Goal: Communication & Community: Answer question/provide support

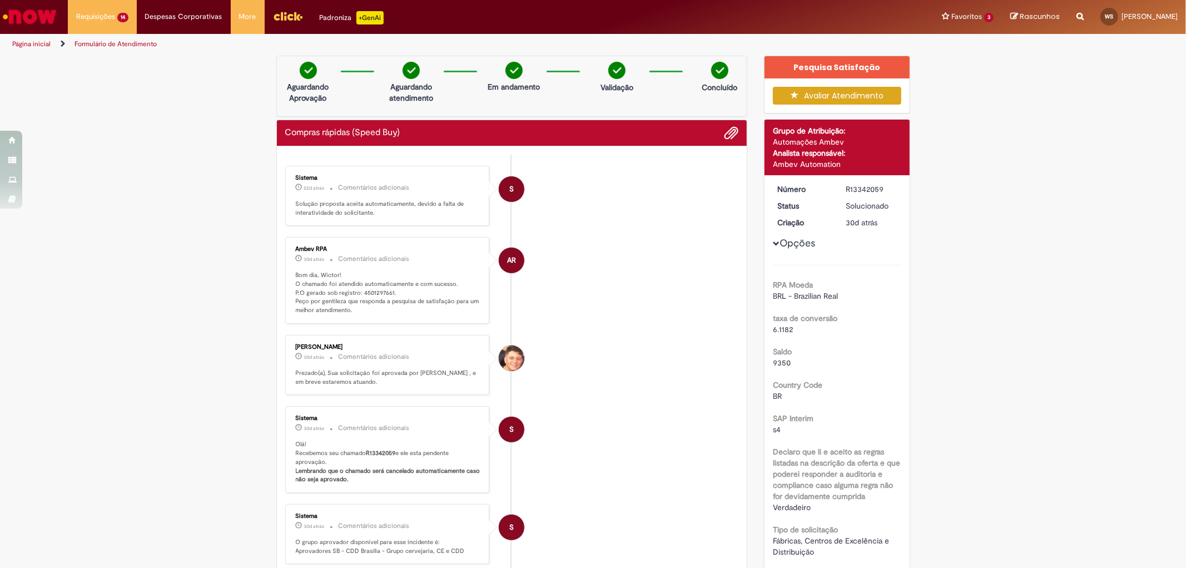
click at [513, 248] on div "S" at bounding box center [512, 288] width 28 height 227
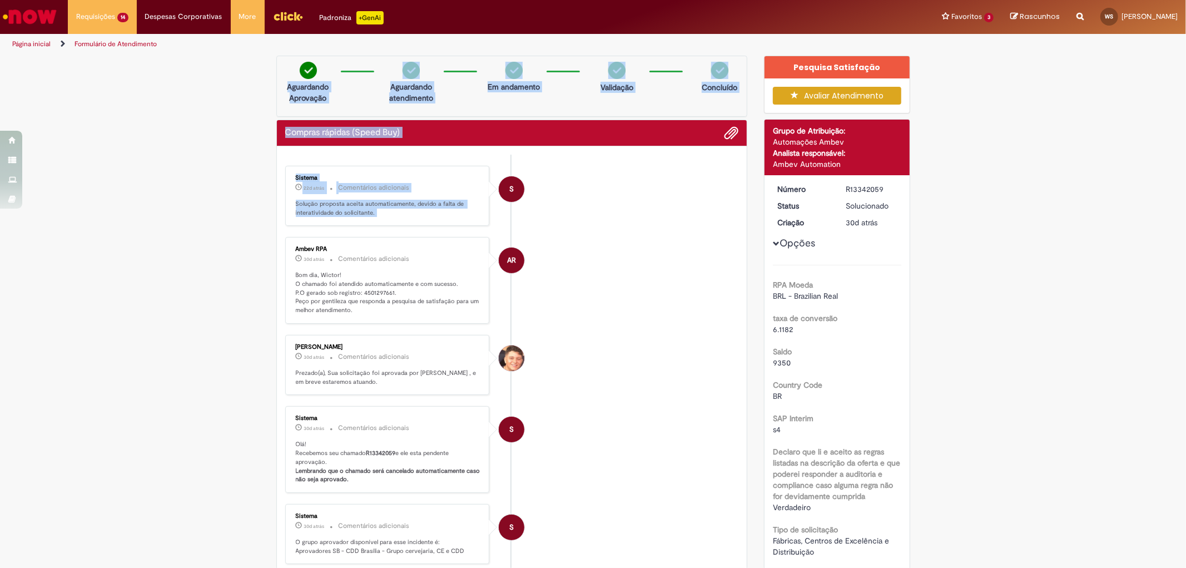
drag, startPoint x: 267, startPoint y: 65, endPoint x: 506, endPoint y: 346, distance: 368.9
click at [506, 346] on div "Verificar Código de Barras Aguardando Aprovação Aguardando atendimento Em andam…" at bounding box center [512, 414] width 488 height 717
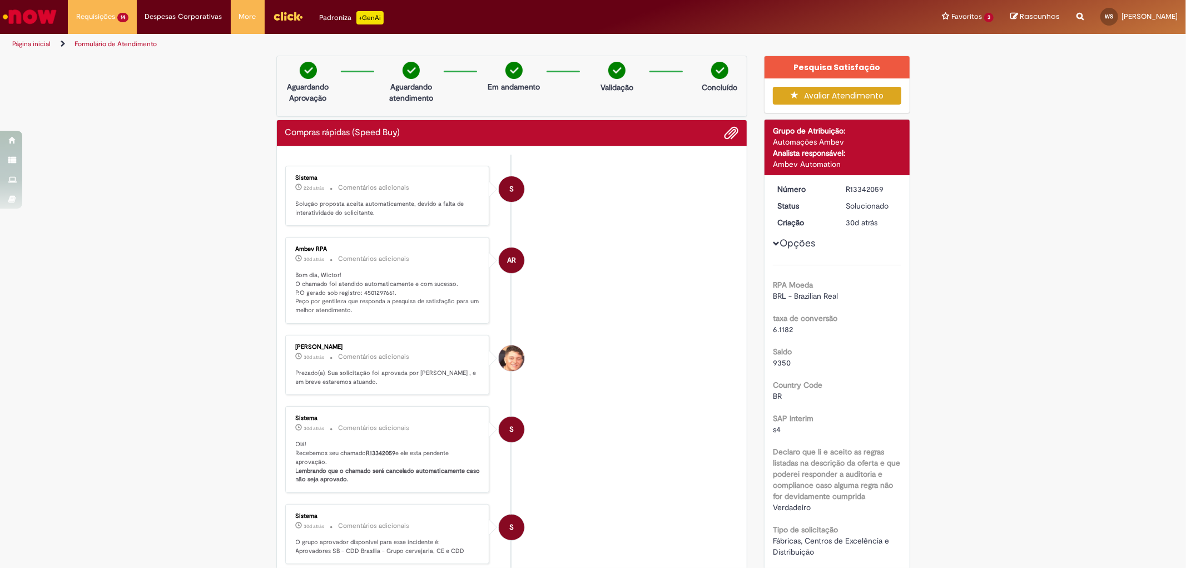
click at [445, 320] on div "Ambev RPA 30d atrás 30 dias atrás Comentários adicionais Bom dia, Wictor! O cha…" at bounding box center [388, 280] width 198 height 80
drag, startPoint x: 445, startPoint y: 324, endPoint x: 262, endPoint y: 52, distance: 327.3
click at [262, 52] on div "Pular para o conteúdo da página Requisições 14 Exibir Todas as Solicitações Com…" at bounding box center [593, 284] width 1186 height 568
click at [262, 52] on ul "Página inicial Formulário de Atendimento" at bounding box center [395, 44] width 774 height 21
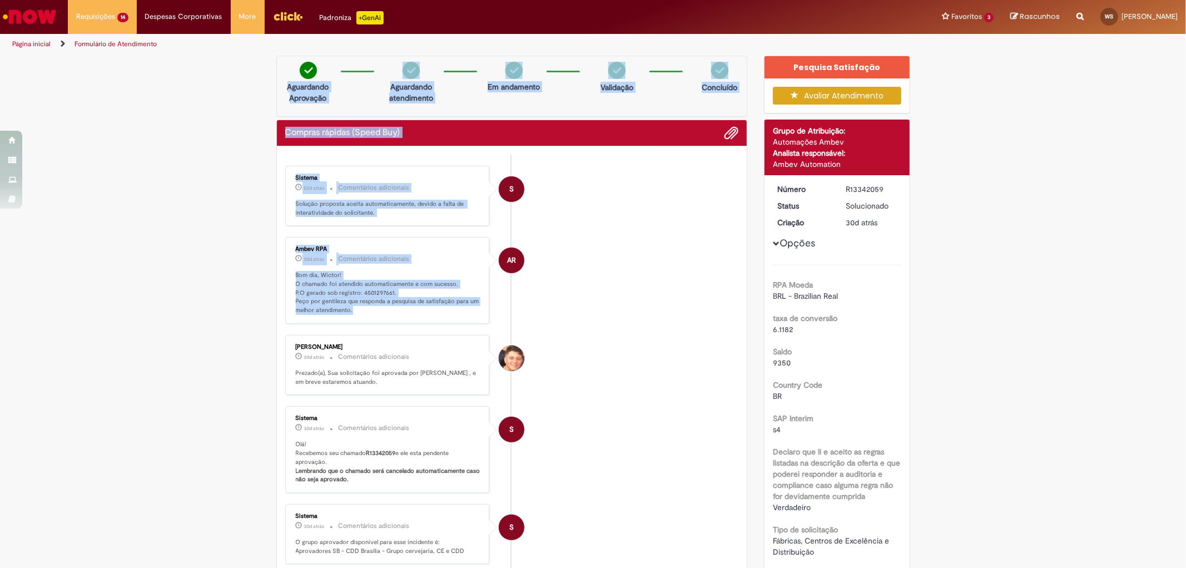
drag, startPoint x: 265, startPoint y: 62, endPoint x: 425, endPoint y: 313, distance: 297.5
click at [425, 313] on div "Verificar Código de Barras Aguardando Aprovação Aguardando atendimento Em andam…" at bounding box center [512, 414] width 488 height 717
click at [425, 313] on p "Bom dia, Wictor! O chamado foi atendido automaticamente e com sucesso. P.O gera…" at bounding box center [388, 293] width 185 height 44
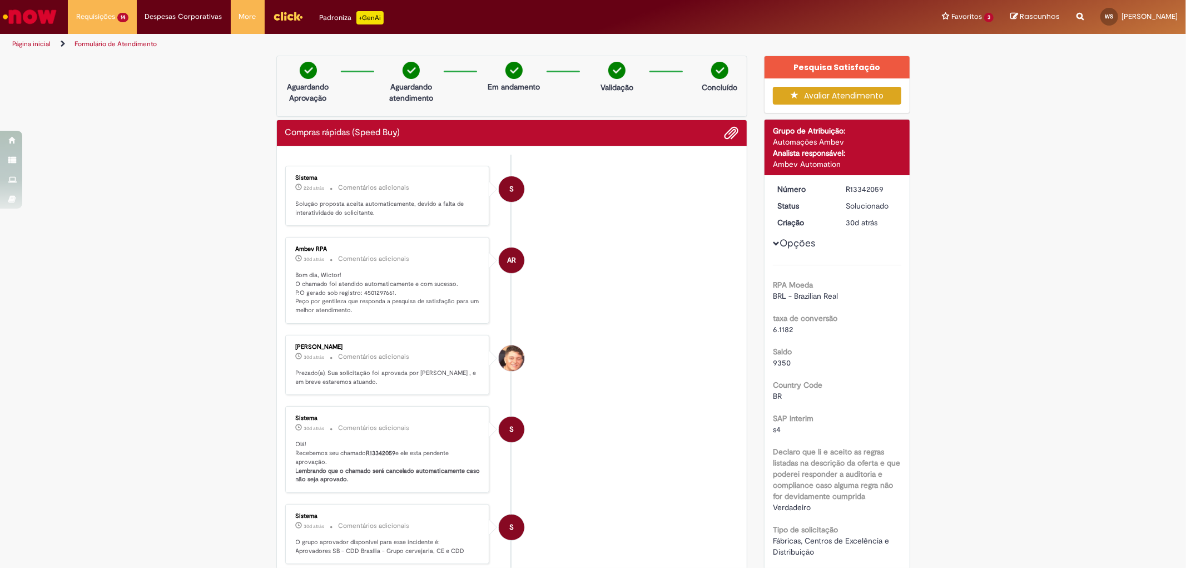
drag, startPoint x: 425, startPoint y: 313, endPoint x: 284, endPoint y: 68, distance: 282.8
click at [284, 68] on div "Verificar Código de Barras Aguardando Aprovação Aguardando atendimento Em andam…" at bounding box center [512, 414] width 488 height 717
click at [284, 68] on div "Aguardando Aprovação" at bounding box center [308, 80] width 54 height 36
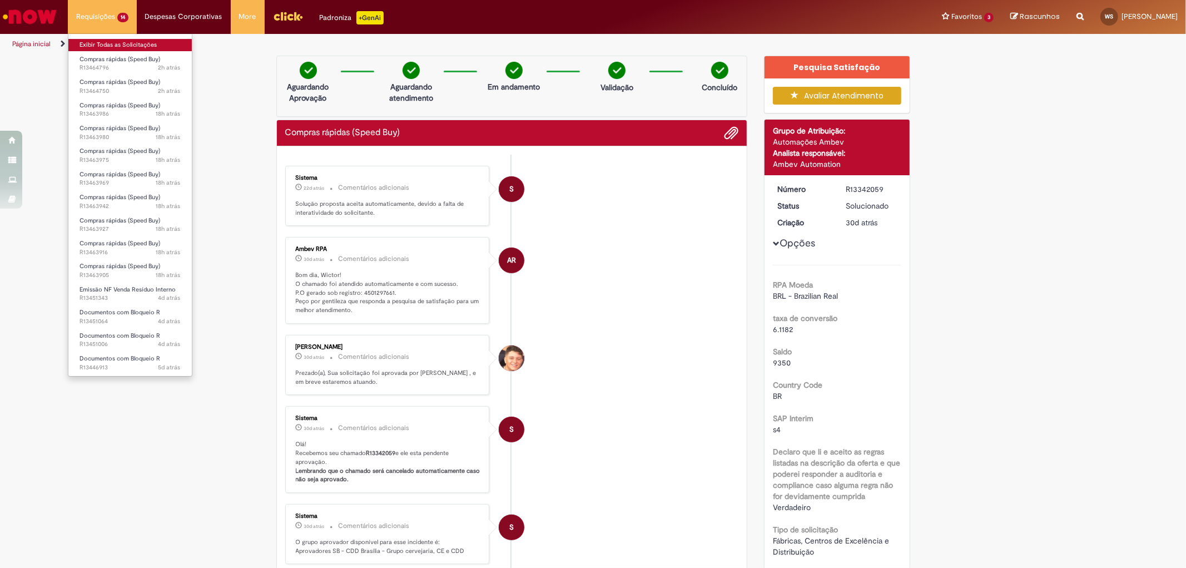
click at [120, 43] on link "Exibir Todas as Solicitações" at bounding box center [129, 45] width 123 height 12
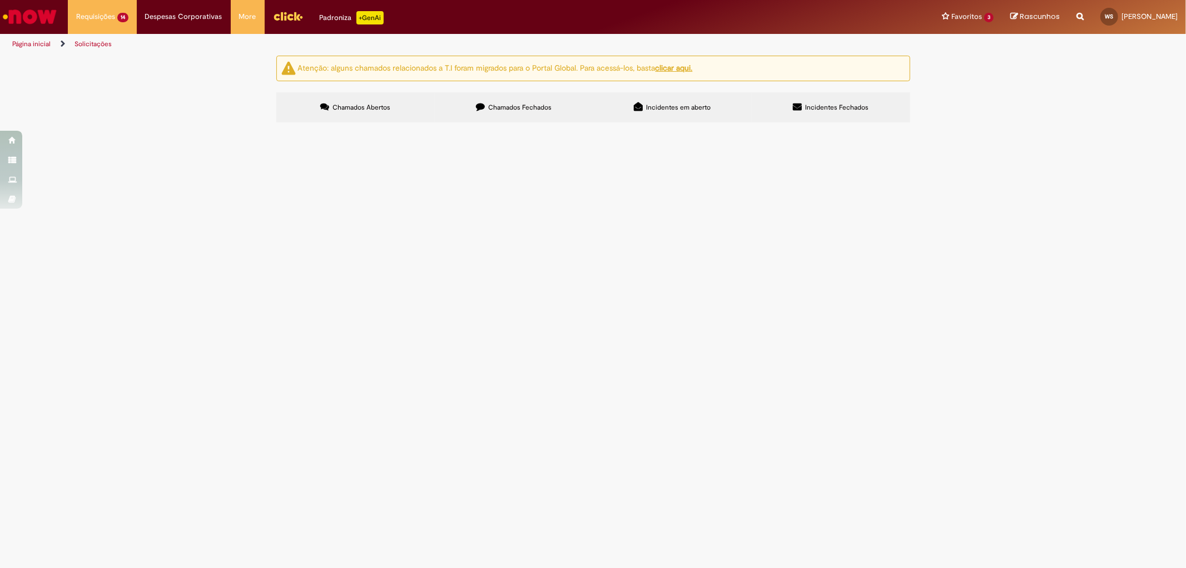
scroll to position [70, 0]
click at [0, 0] on span "Bom dia! Tudo bem? Fiz o processo para a criação do contrato de vendas no SAP (…" at bounding box center [0, 0] width 0 height 0
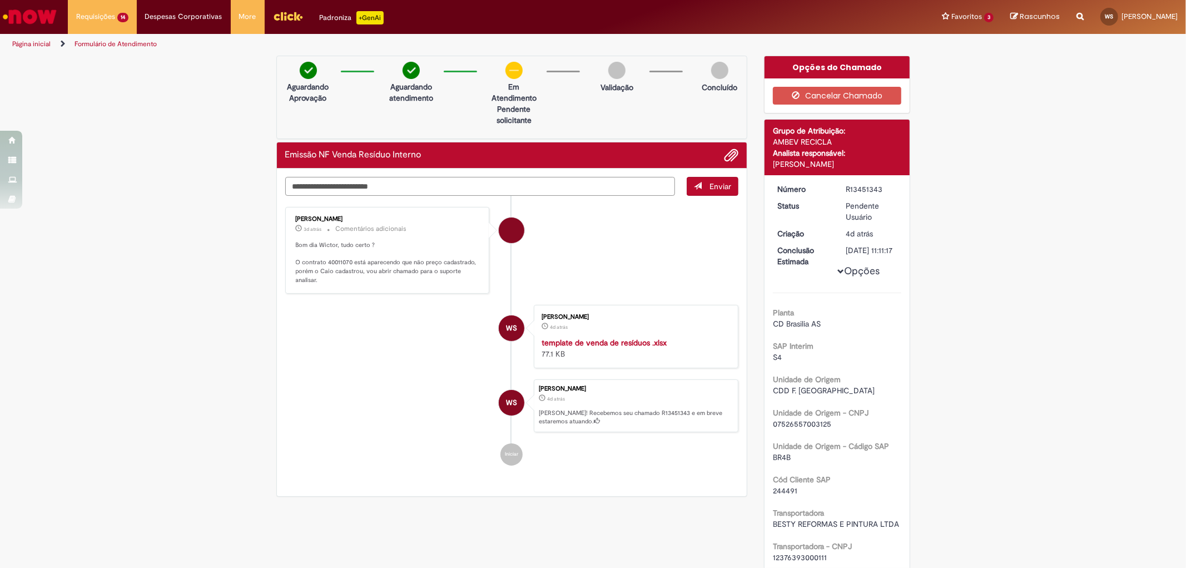
click at [491, 182] on textarea "Digite sua mensagem aqui..." at bounding box center [480, 186] width 390 height 19
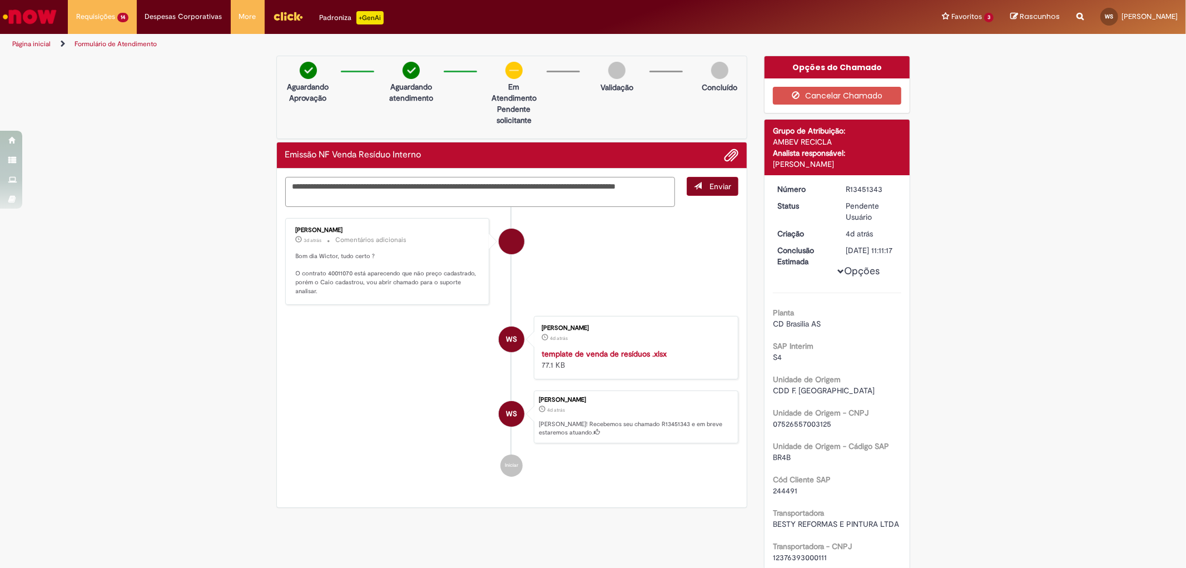
type textarea "**********"
click at [710, 187] on span "Enviar" at bounding box center [721, 186] width 22 height 10
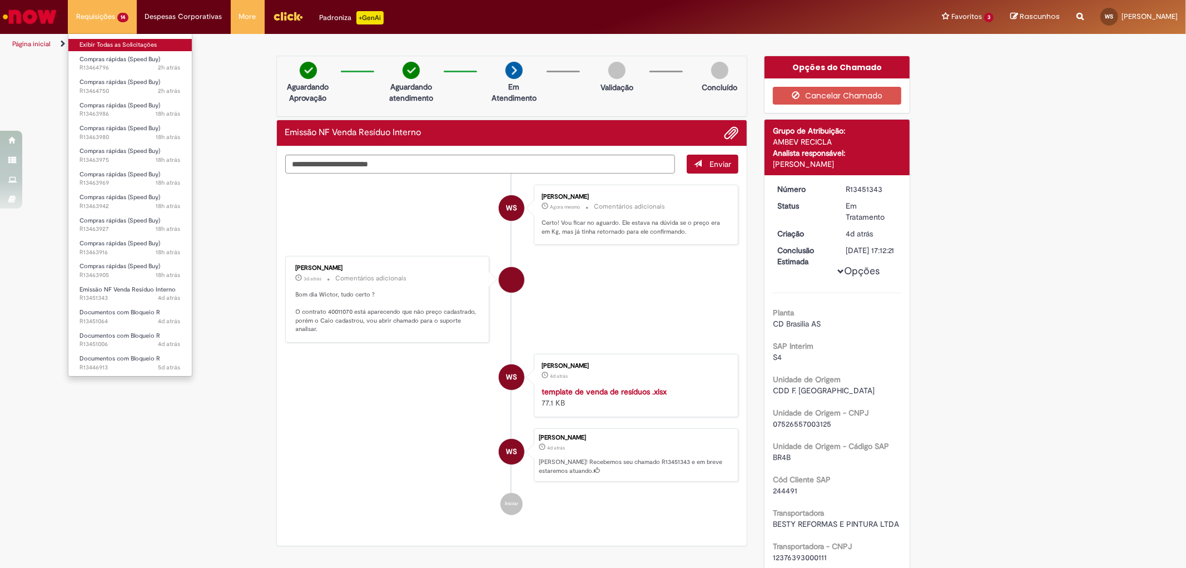
click at [114, 46] on link "Exibir Todas as Solicitações" at bounding box center [129, 45] width 123 height 12
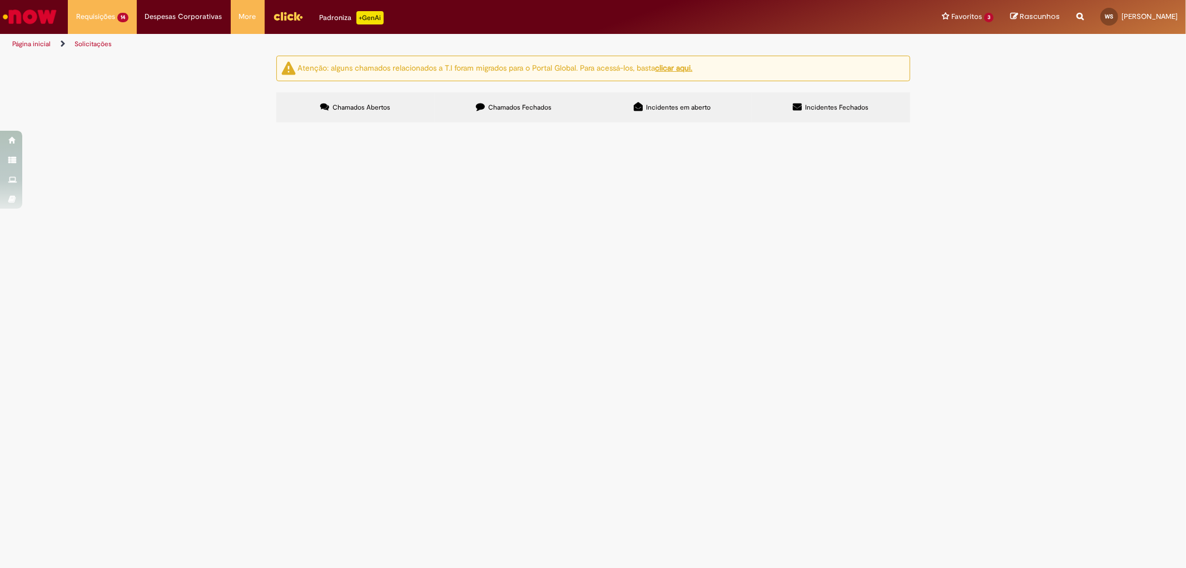
click at [225, 126] on div "Atenção: alguns chamados relacionados a T.I foram migrados para o Portal Global…" at bounding box center [593, 91] width 1186 height 70
click at [905, 125] on div "Atenção: alguns chamados relacionados a T.I foram migrados para o Portal Global…" at bounding box center [593, 91] width 651 height 70
click at [0, 0] on span "Bom dia! Por favor, me ajudem a gerar o pedido de TREINAMENTO DE APRENDIZES, do…" at bounding box center [0, 0] width 0 height 0
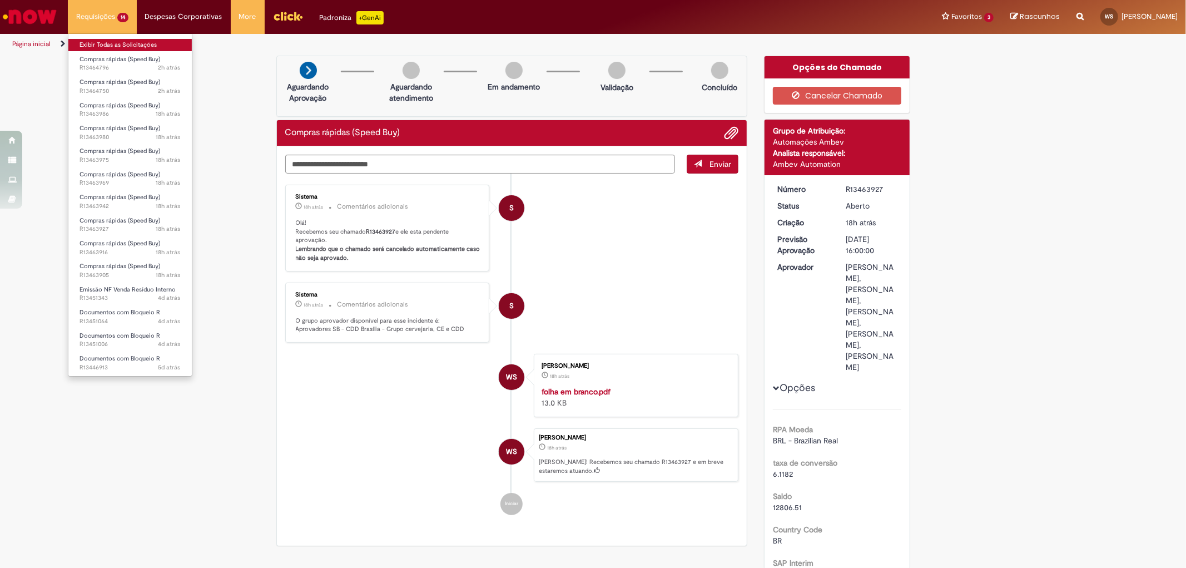
click at [124, 39] on link "Exibir Todas as Solicitações" at bounding box center [129, 45] width 123 height 12
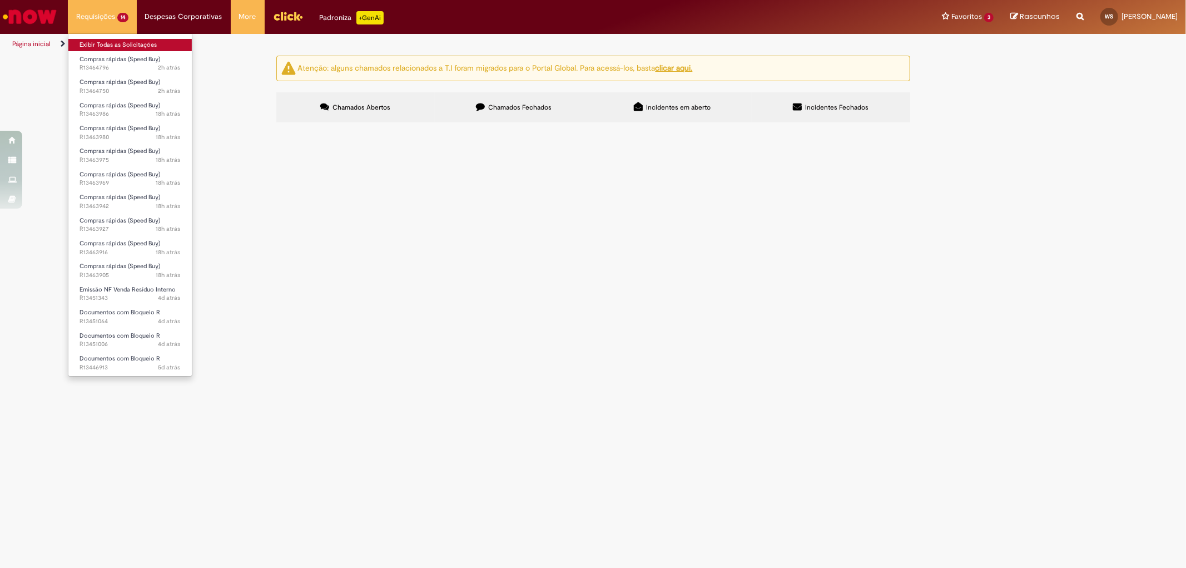
click at [128, 42] on link "Exibir Todas as Solicitações" at bounding box center [129, 45] width 123 height 12
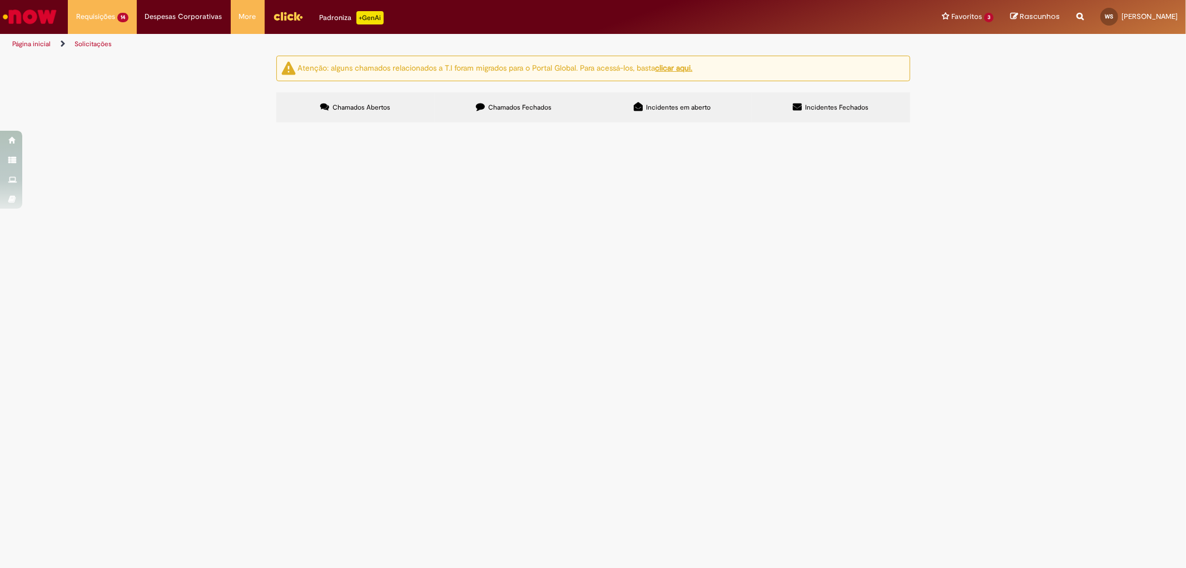
click at [0, 0] on span "Bom dia! Por favor, me ajudem a gerar o pedido de OFICINA DE MOTOS, do forneced…" at bounding box center [0, 0] width 0 height 0
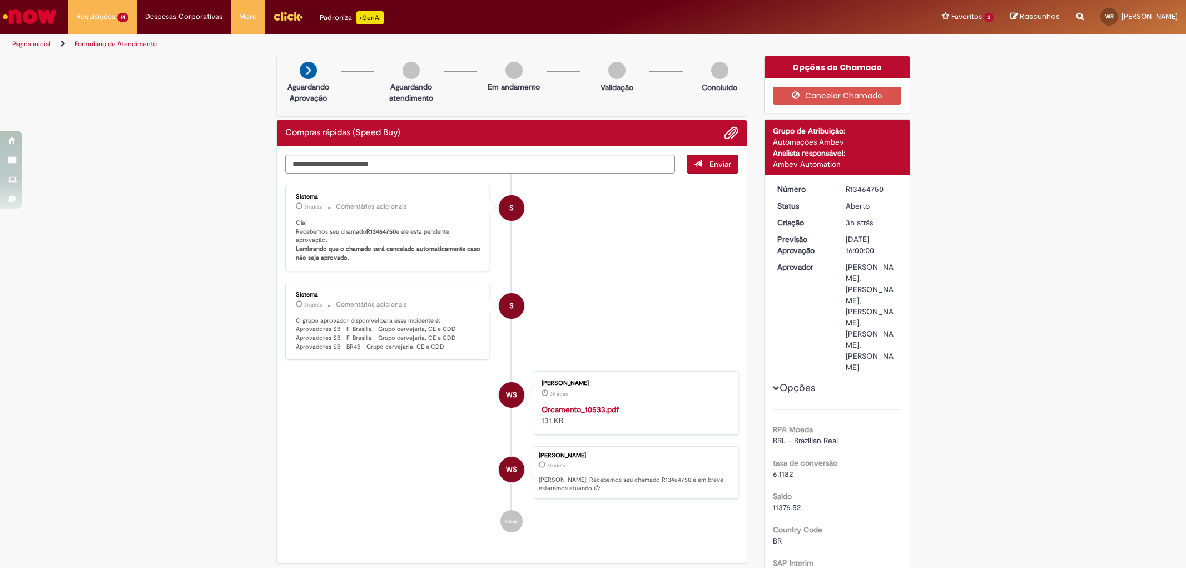
click at [573, 306] on li "S Sistema 3h atrás 3 horas atrás Comentários adicionais O grupo aprovador dispo…" at bounding box center [512, 322] width 454 height 78
